Goal: Task Accomplishment & Management: Use online tool/utility

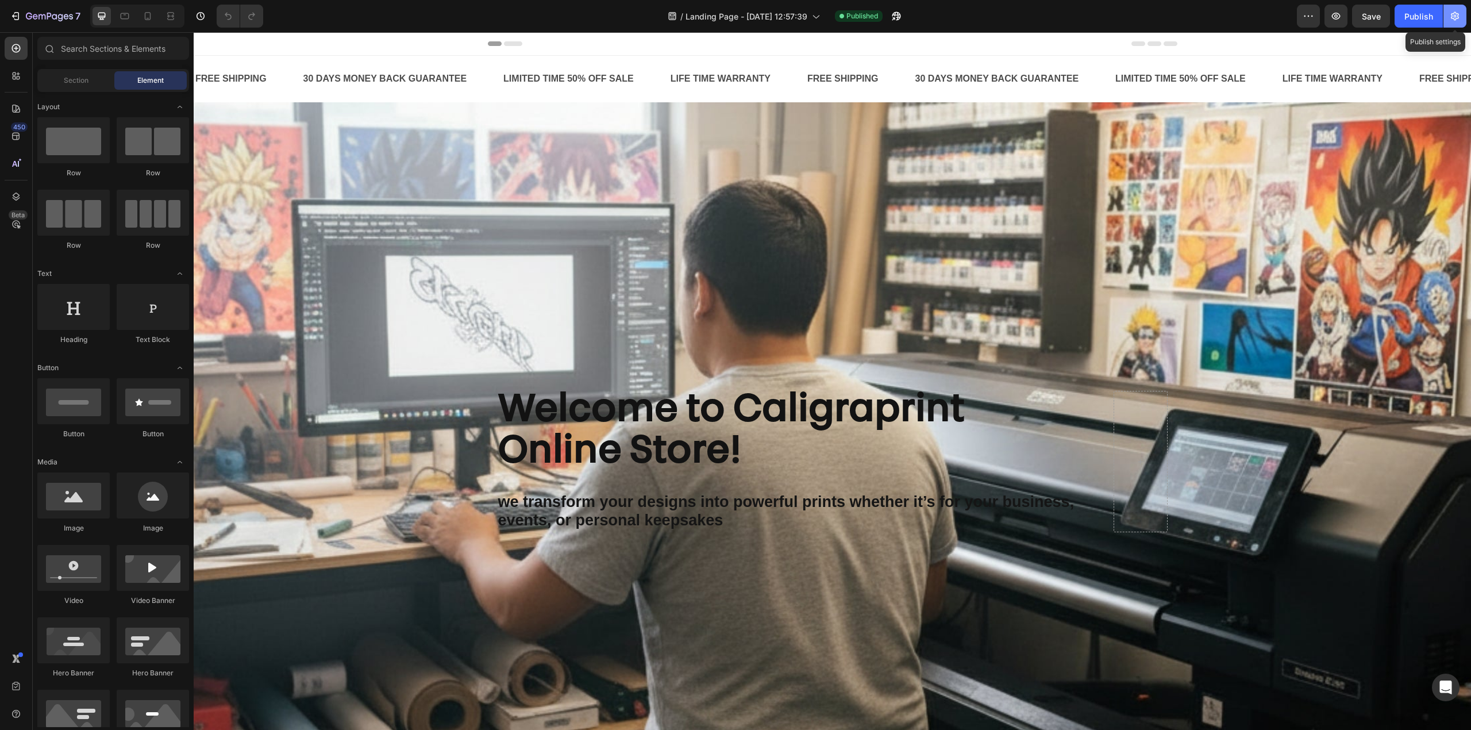
click at [1458, 15] on icon "button" at bounding box center [1455, 16] width 8 height 9
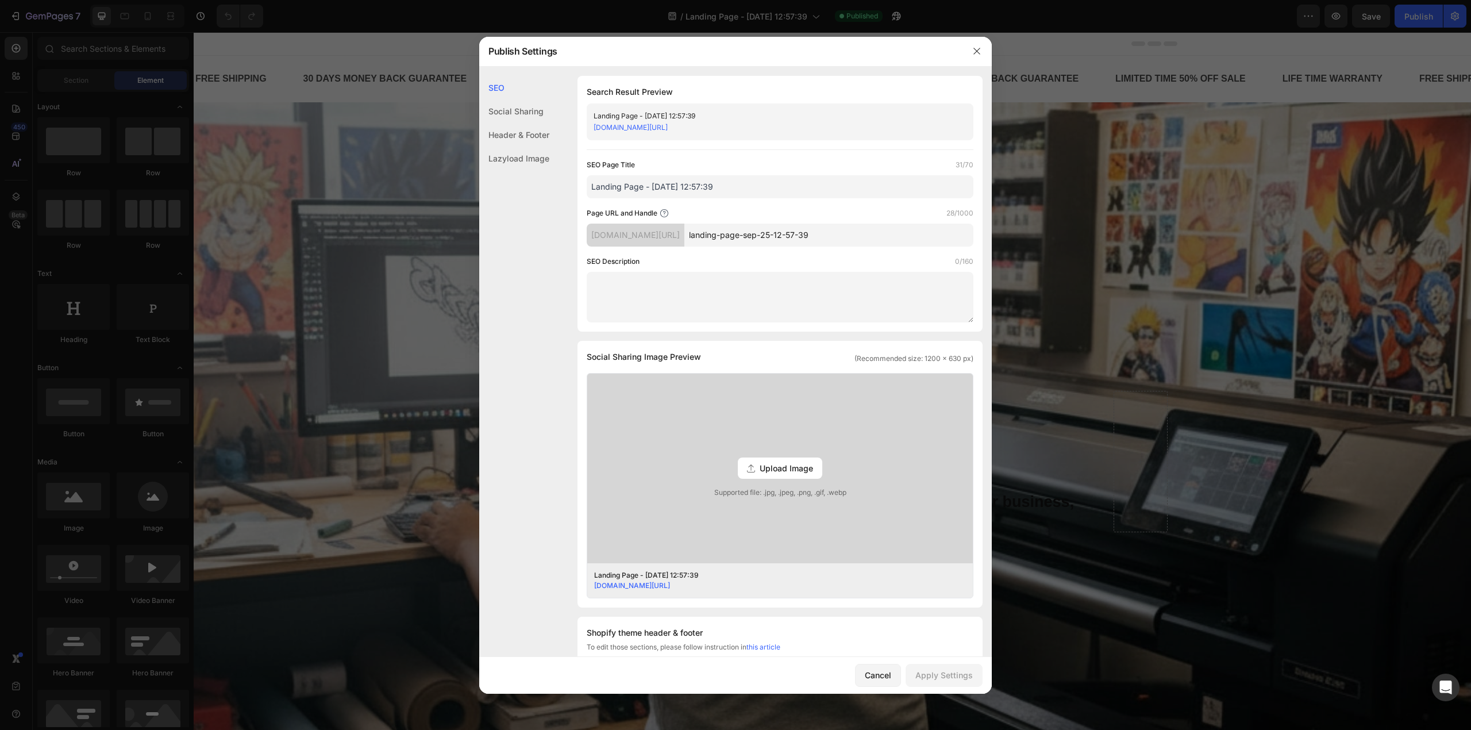
click at [766, 235] on input "landing-page-sep-25-12-57-39" at bounding box center [828, 235] width 289 height 23
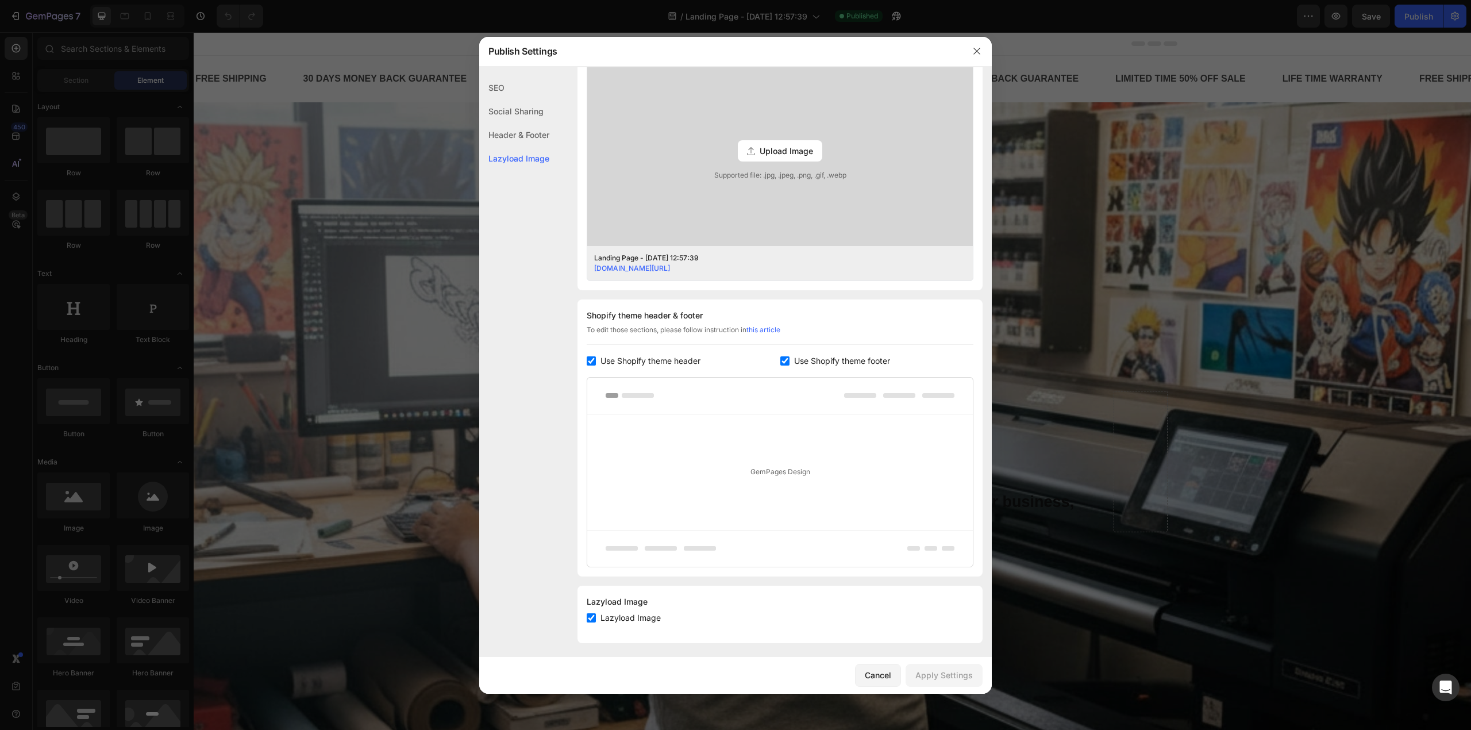
scroll to position [322, 0]
click at [593, 612] on input "checkbox" at bounding box center [591, 613] width 9 height 9
checkbox input "false"
click at [780, 355] on input "checkbox" at bounding box center [784, 356] width 9 height 9
checkbox input "false"
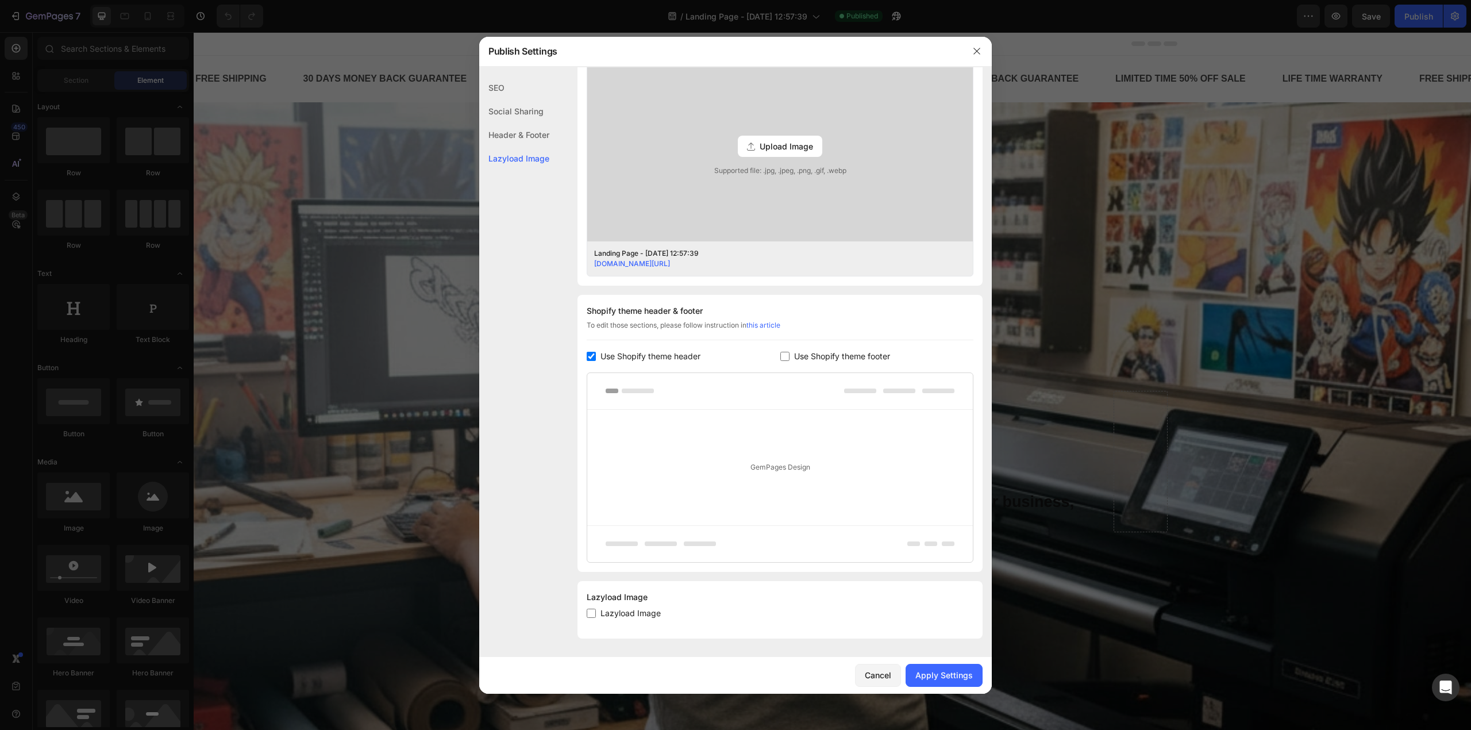
scroll to position [286, 0]
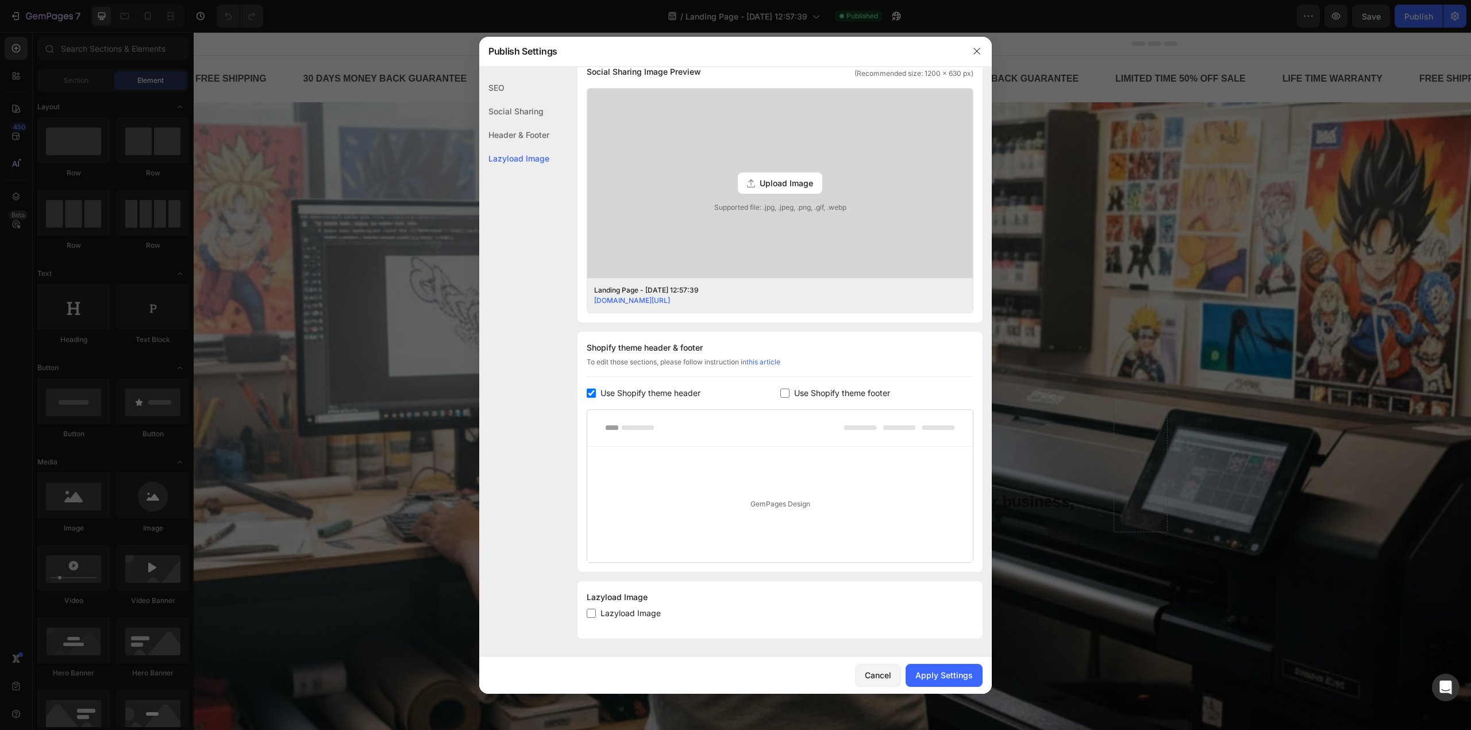
click at [536, 138] on div "Header & Footer" at bounding box center [514, 135] width 70 height 24
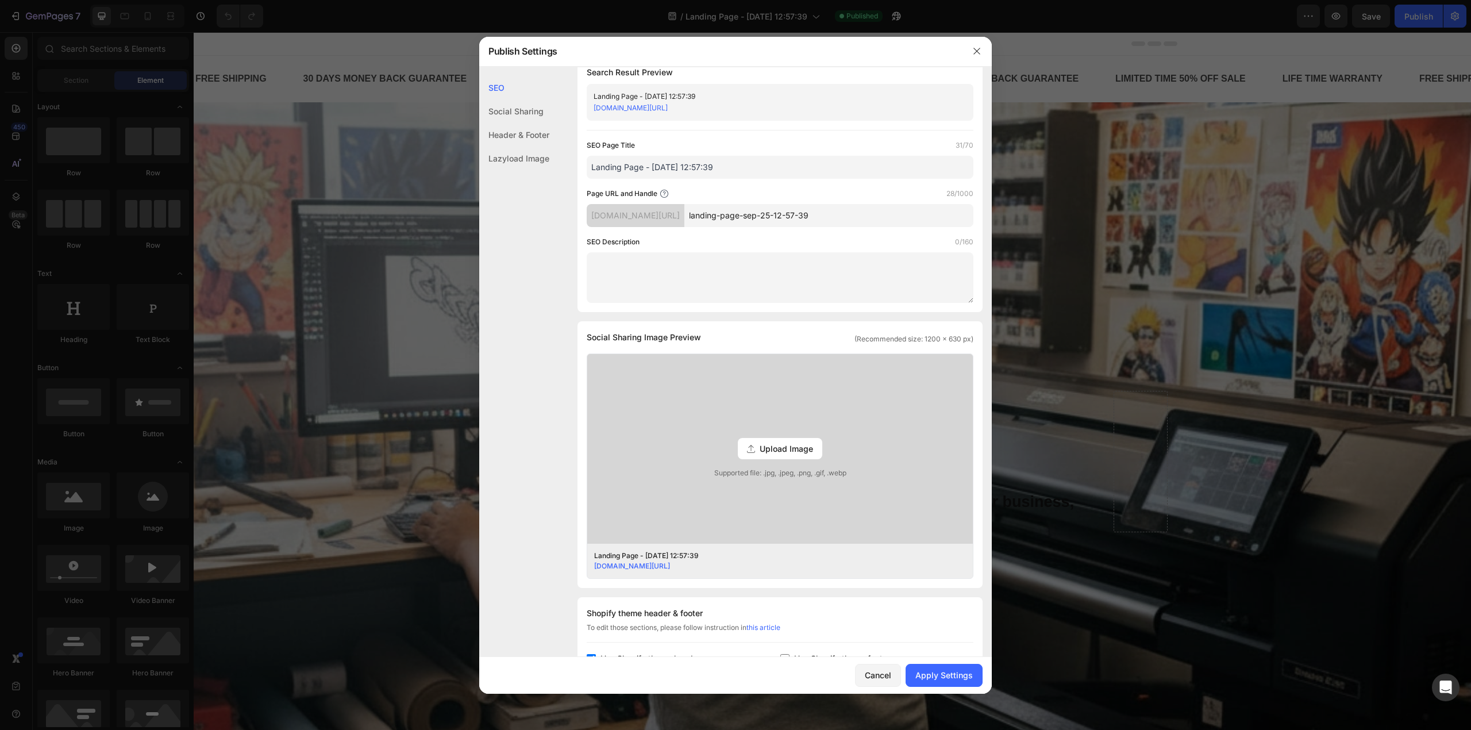
scroll to position [0, 0]
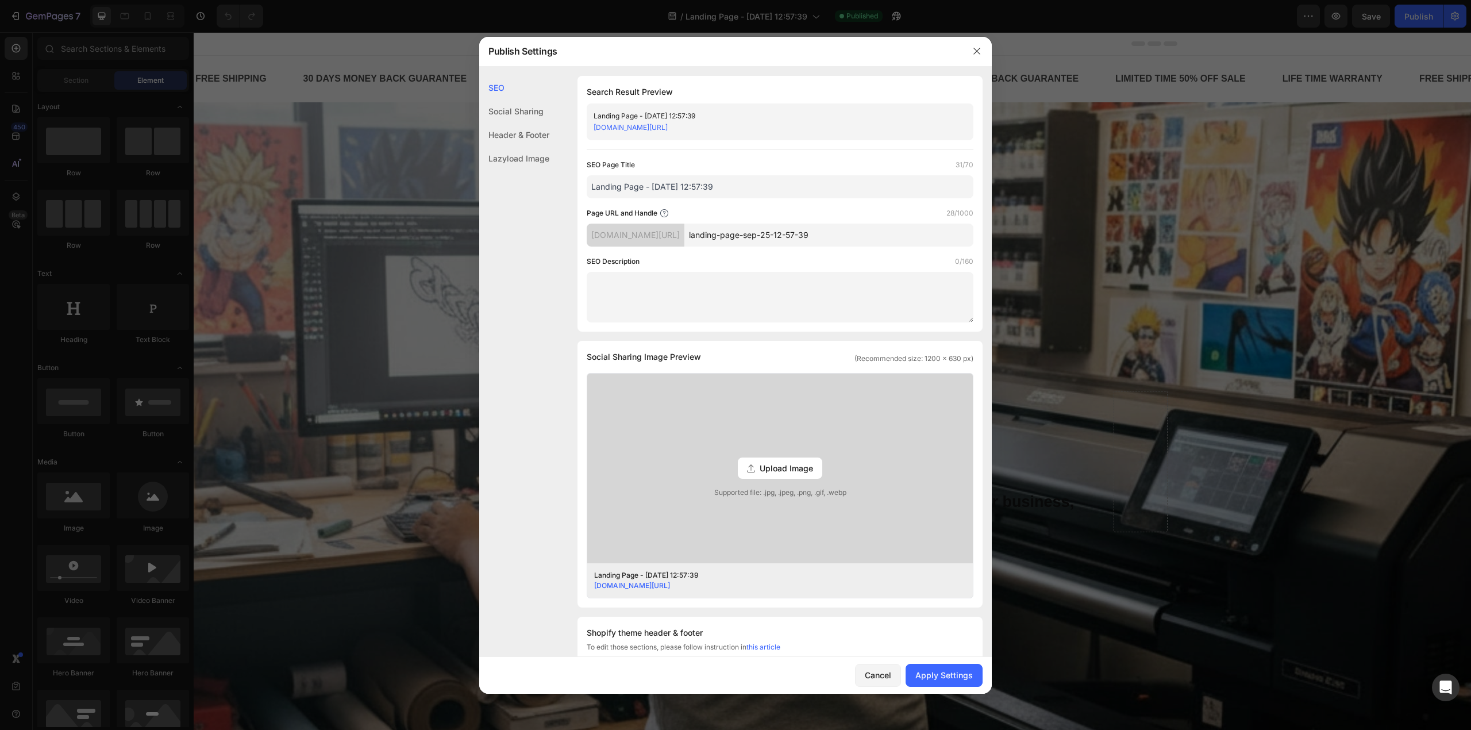
click at [771, 231] on input "landing-page-sep-25-12-57-39" at bounding box center [828, 235] width 289 height 23
click at [668, 128] on link "[DOMAIN_NAME][URL]" at bounding box center [631, 127] width 74 height 9
